Goal: Transaction & Acquisition: Subscribe to service/newsletter

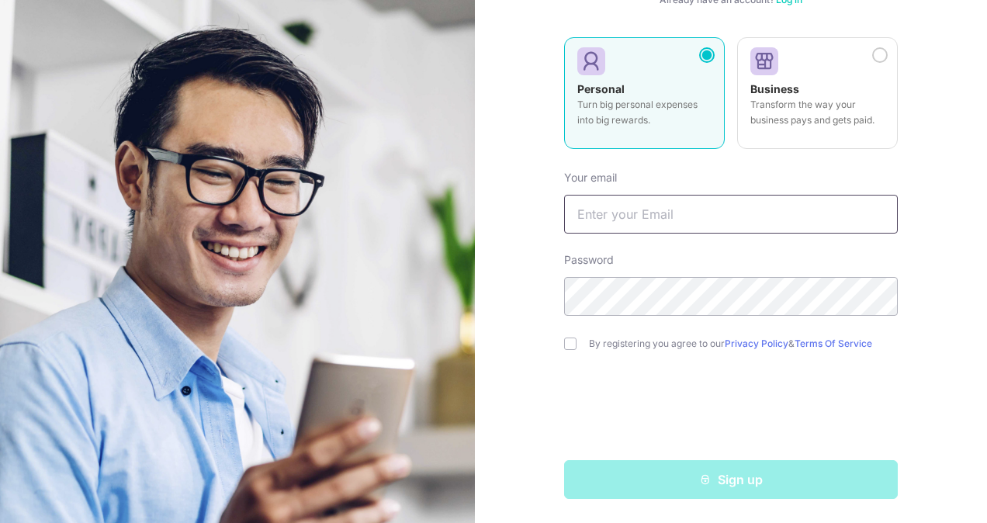
type input "[EMAIL_ADDRESS][DOMAIN_NAME]"
click at [570, 337] on div "By registering you agree to our Privacy Policy & Terms Of Service" at bounding box center [731, 343] width 334 height 19
click at [570, 341] on input "checkbox" at bounding box center [570, 344] width 12 height 12
checkbox input "true"
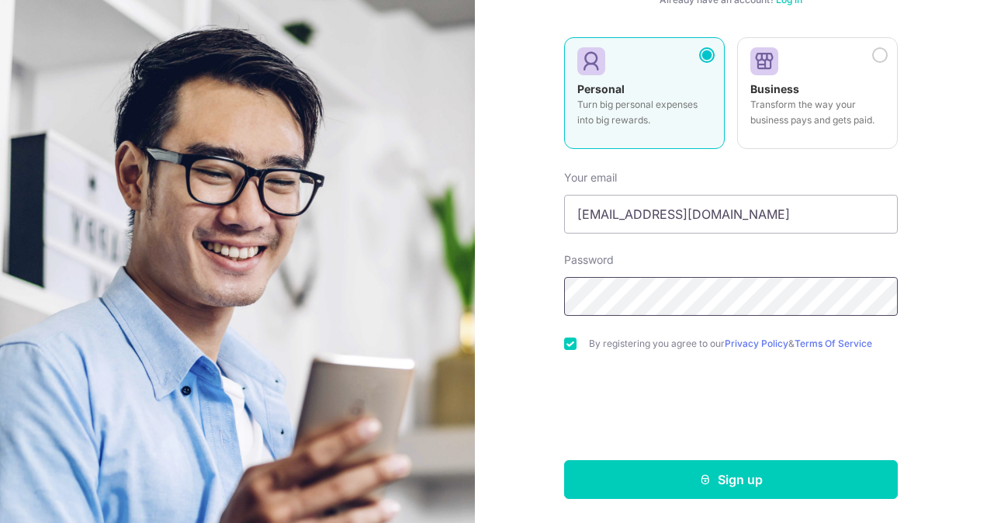
click at [497, 315] on div "Welcome, let’s get started! Already have an account? Log in Personal Turn big p…" at bounding box center [731, 261] width 512 height 523
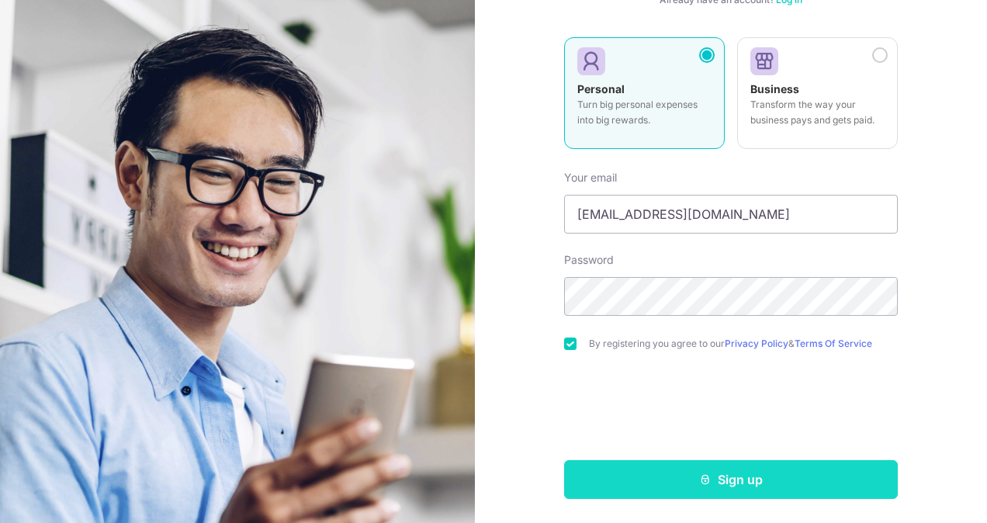
click at [782, 490] on button "Sign up" at bounding box center [731, 479] width 334 height 39
